Goal: Information Seeking & Learning: Learn about a topic

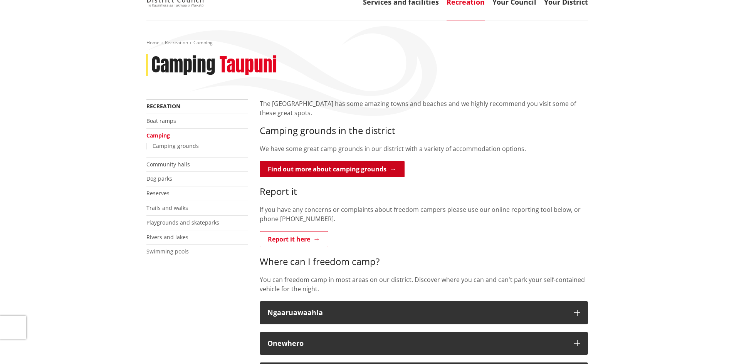
scroll to position [77, 0]
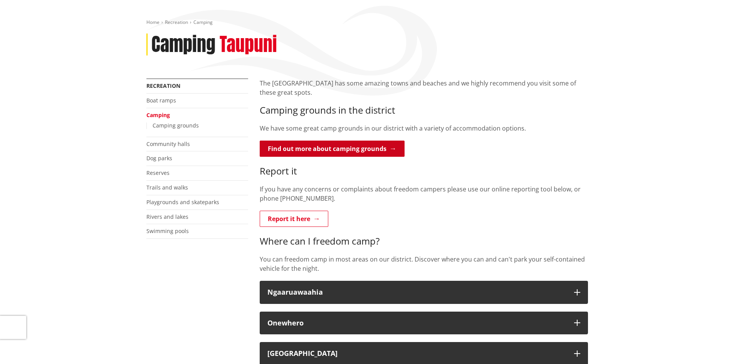
click at [373, 151] on link "Find out more about camping grounds" at bounding box center [332, 149] width 145 height 16
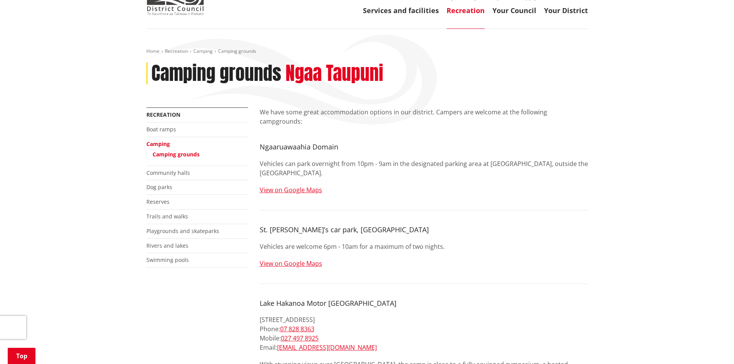
scroll to position [39, 0]
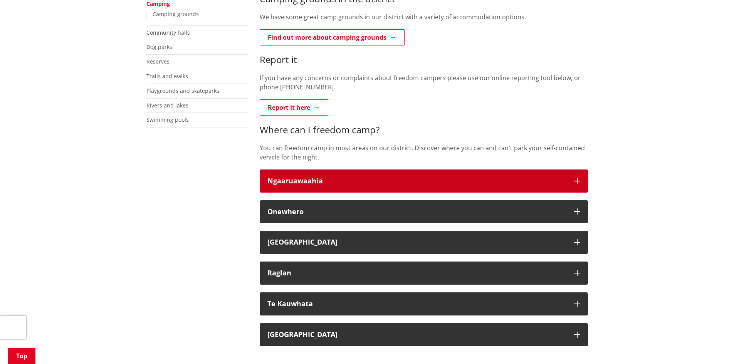
scroll to position [193, 0]
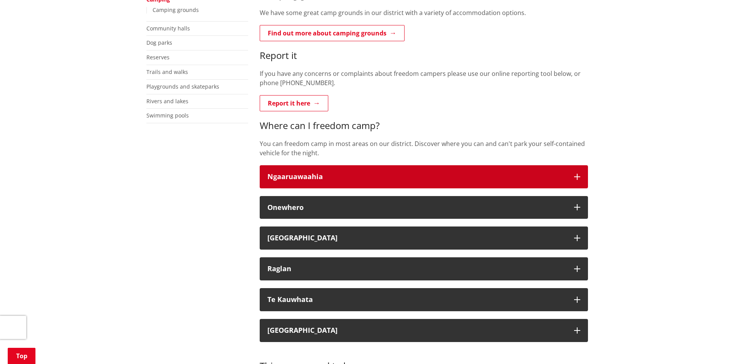
click at [337, 168] on button "Ngaaruawaahia" at bounding box center [424, 176] width 328 height 23
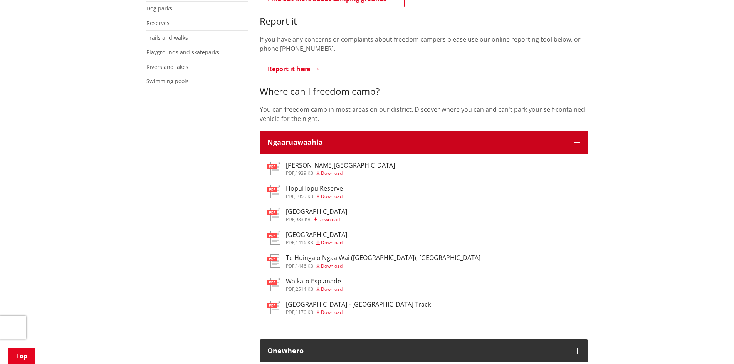
scroll to position [231, 0]
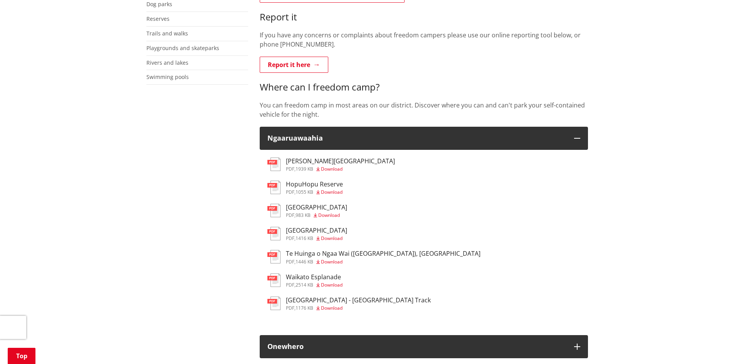
click at [318, 162] on h3 "[PERSON_NAME][GEOGRAPHIC_DATA]" at bounding box center [340, 161] width 109 height 7
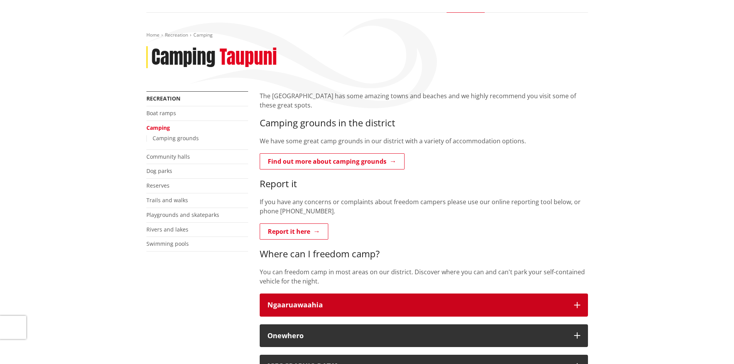
scroll to position [39, 0]
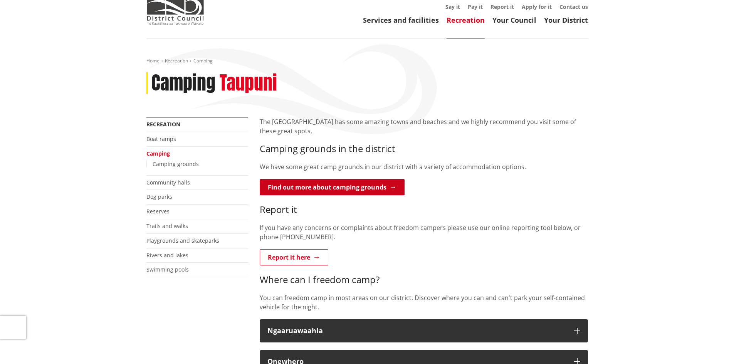
click at [340, 187] on link "Find out more about camping grounds" at bounding box center [332, 187] width 145 height 16
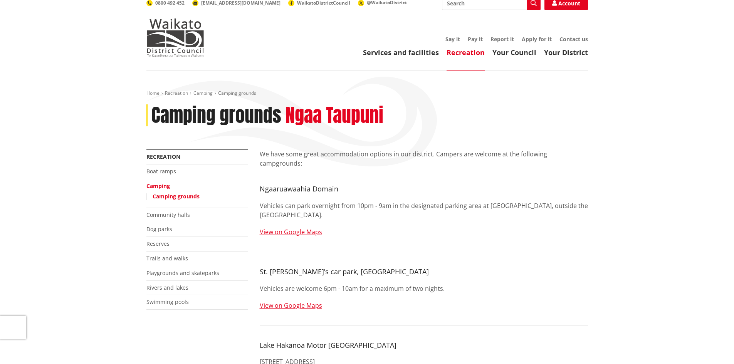
scroll to position [39, 0]
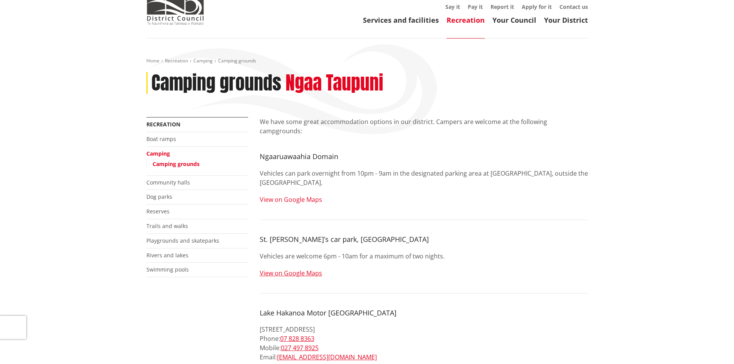
click at [307, 195] on link "View on Google Maps" at bounding box center [291, 199] width 62 height 8
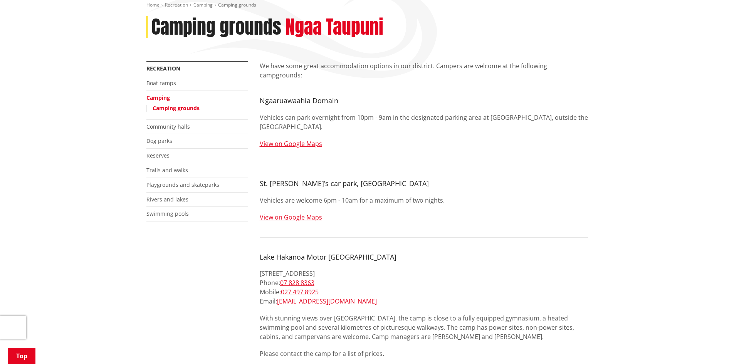
scroll to position [0, 0]
